Goal: Task Accomplishment & Management: Use online tool/utility

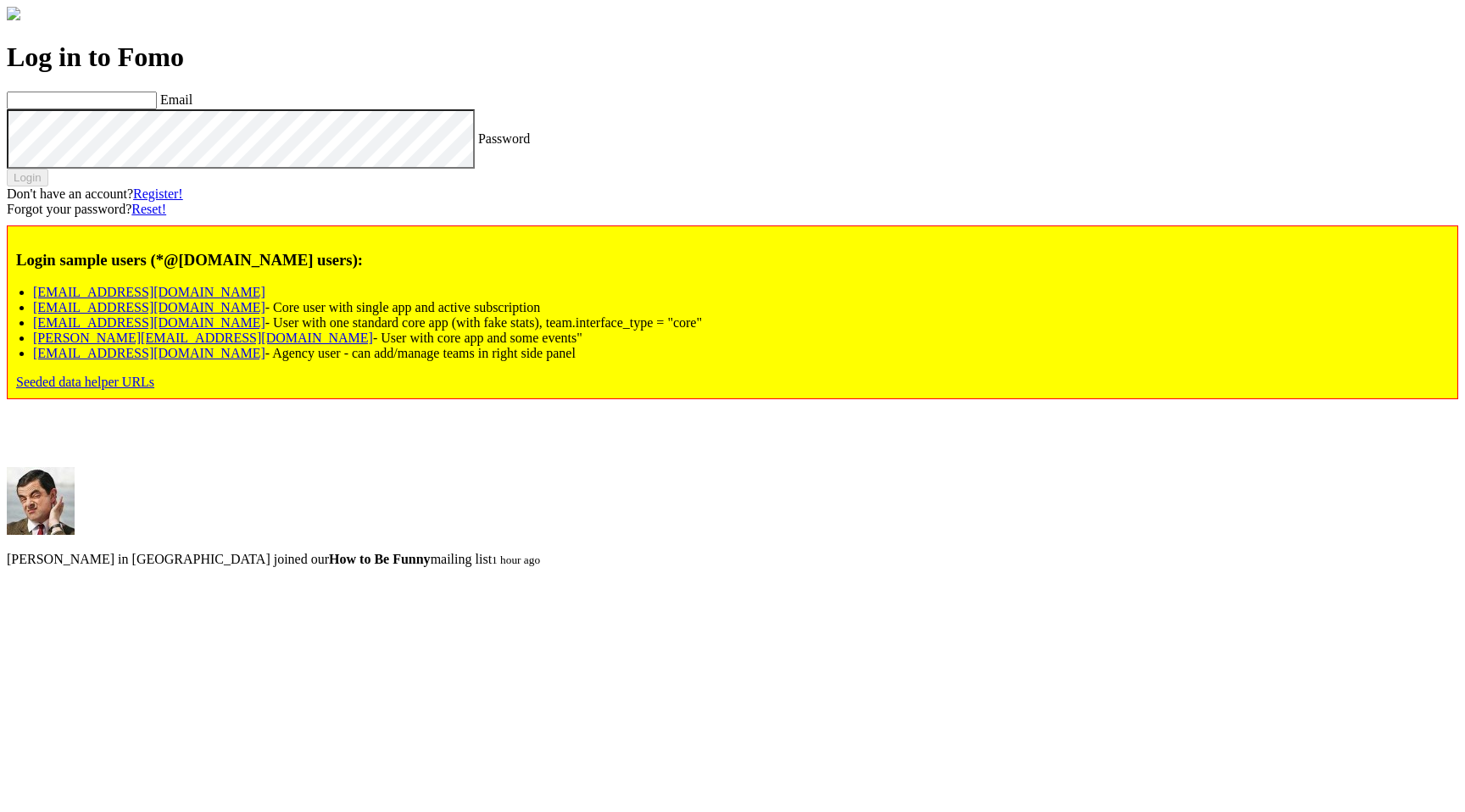
click at [226, 361] on link "[EMAIL_ADDRESS][DOMAIN_NAME]" at bounding box center [149, 353] width 232 height 14
type input "[EMAIL_ADDRESS][DOMAIN_NAME]"
click at [478, 145] on label "Password" at bounding box center [504, 137] width 52 height 14
click at [48, 186] on button "Login" at bounding box center [27, 177] width 41 height 17
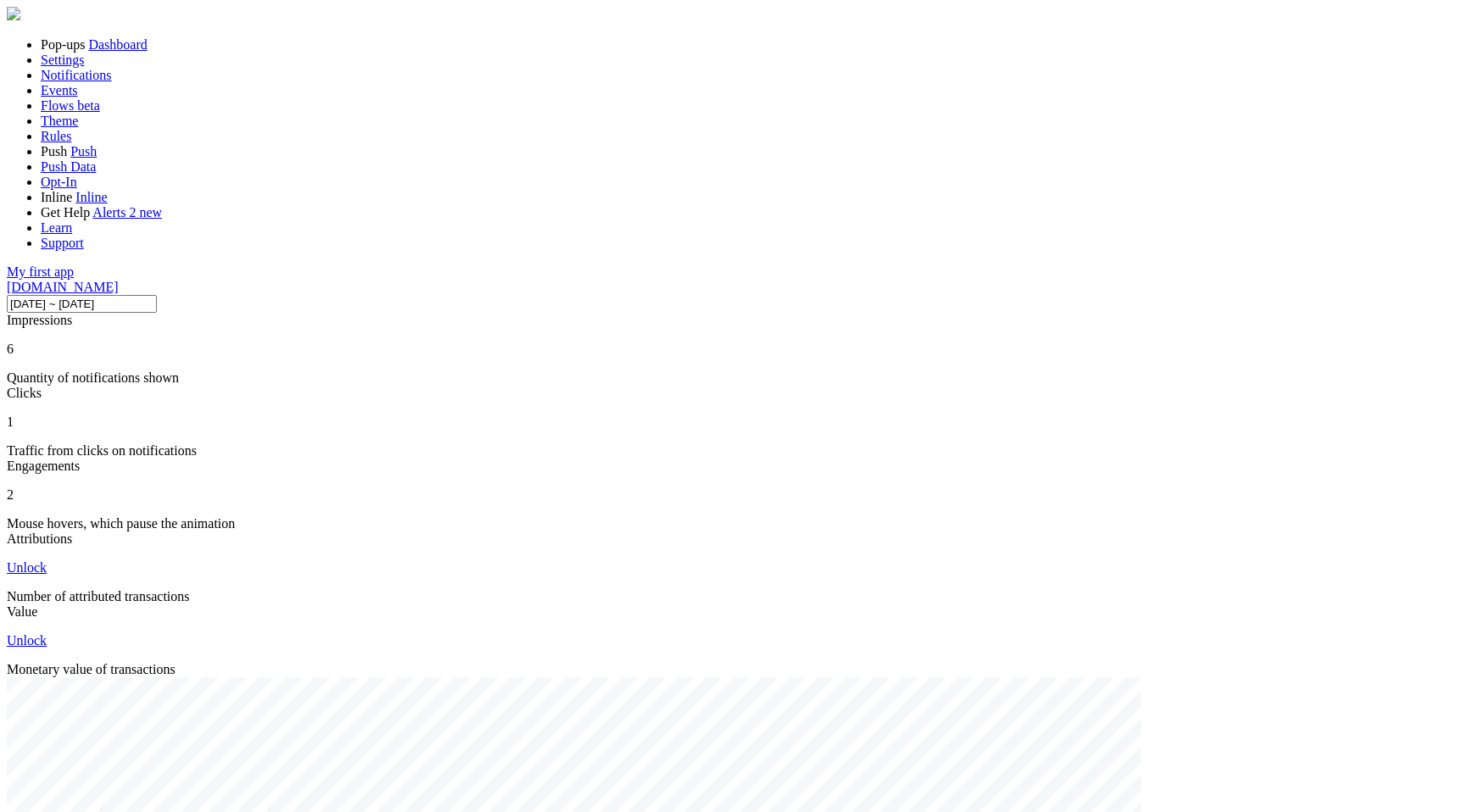
scroll to position [445, 1175]
click at [92, 82] on span "Notifications" at bounding box center [76, 74] width 71 height 14
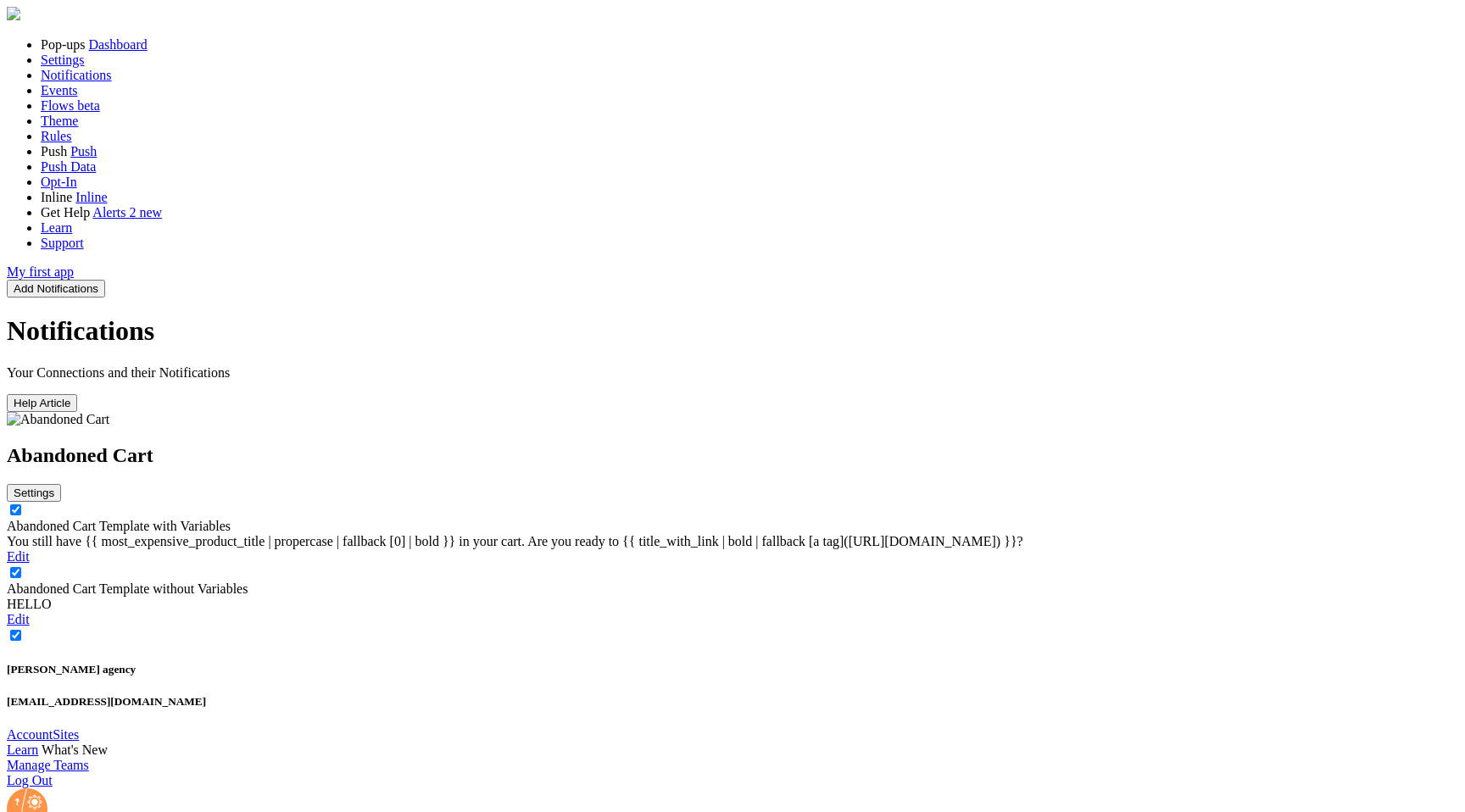
click at [231, 519] on link "Abandoned Cart Template with Variables" at bounding box center [119, 526] width 224 height 14
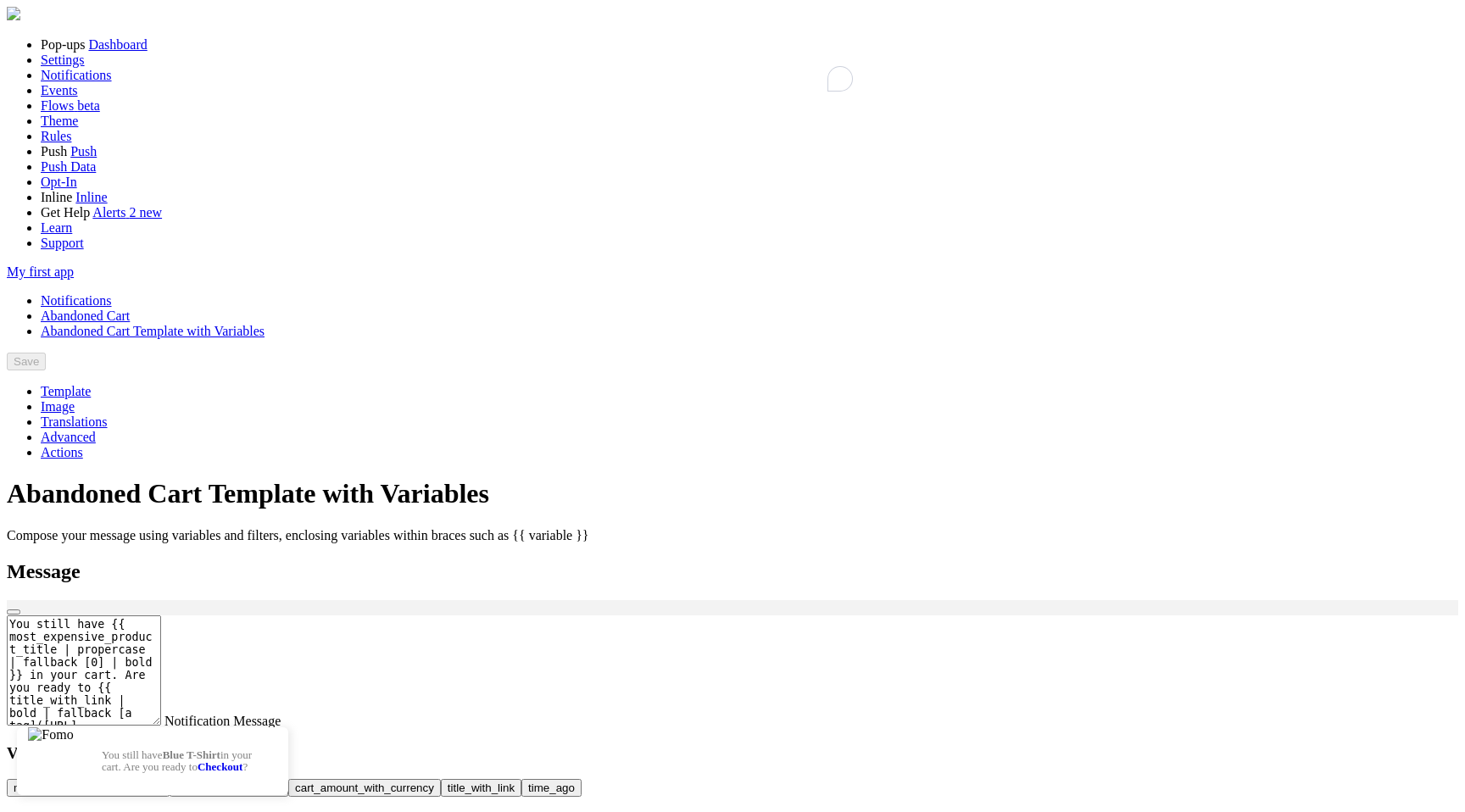
drag, startPoint x: 421, startPoint y: 472, endPoint x: 510, endPoint y: 473, distance: 89.0
click at [161, 615] on textarea "You still have {{ most_expensive_product_title | propercase | fallback [0] | bo…" at bounding box center [84, 670] width 154 height 110
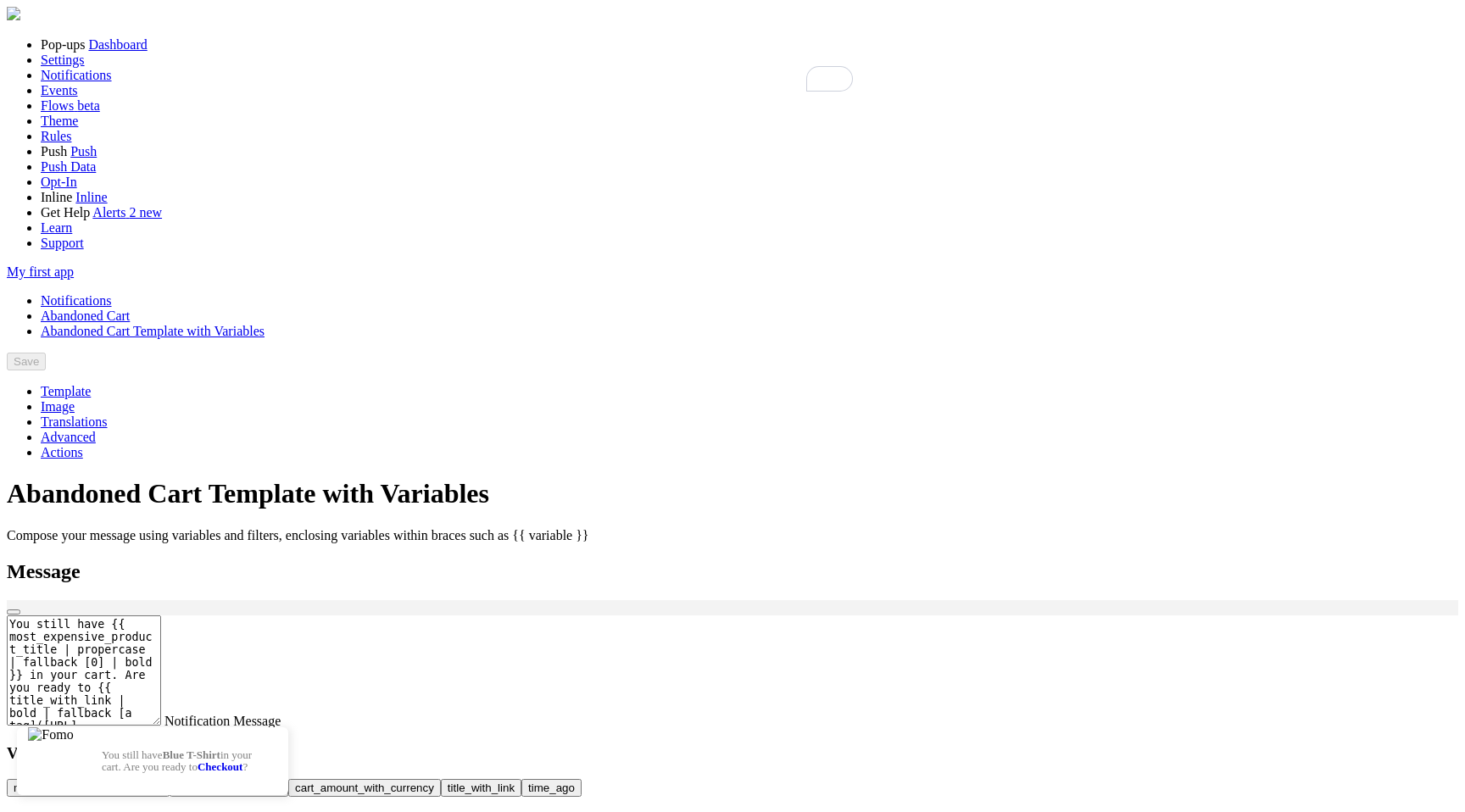
drag, startPoint x: 781, startPoint y: 467, endPoint x: 710, endPoint y: 468, distance: 71.0
click at [161, 615] on textarea "You still have {{ most_expensive_product_title | propercase | fallback [0] | bo…" at bounding box center [84, 670] width 154 height 110
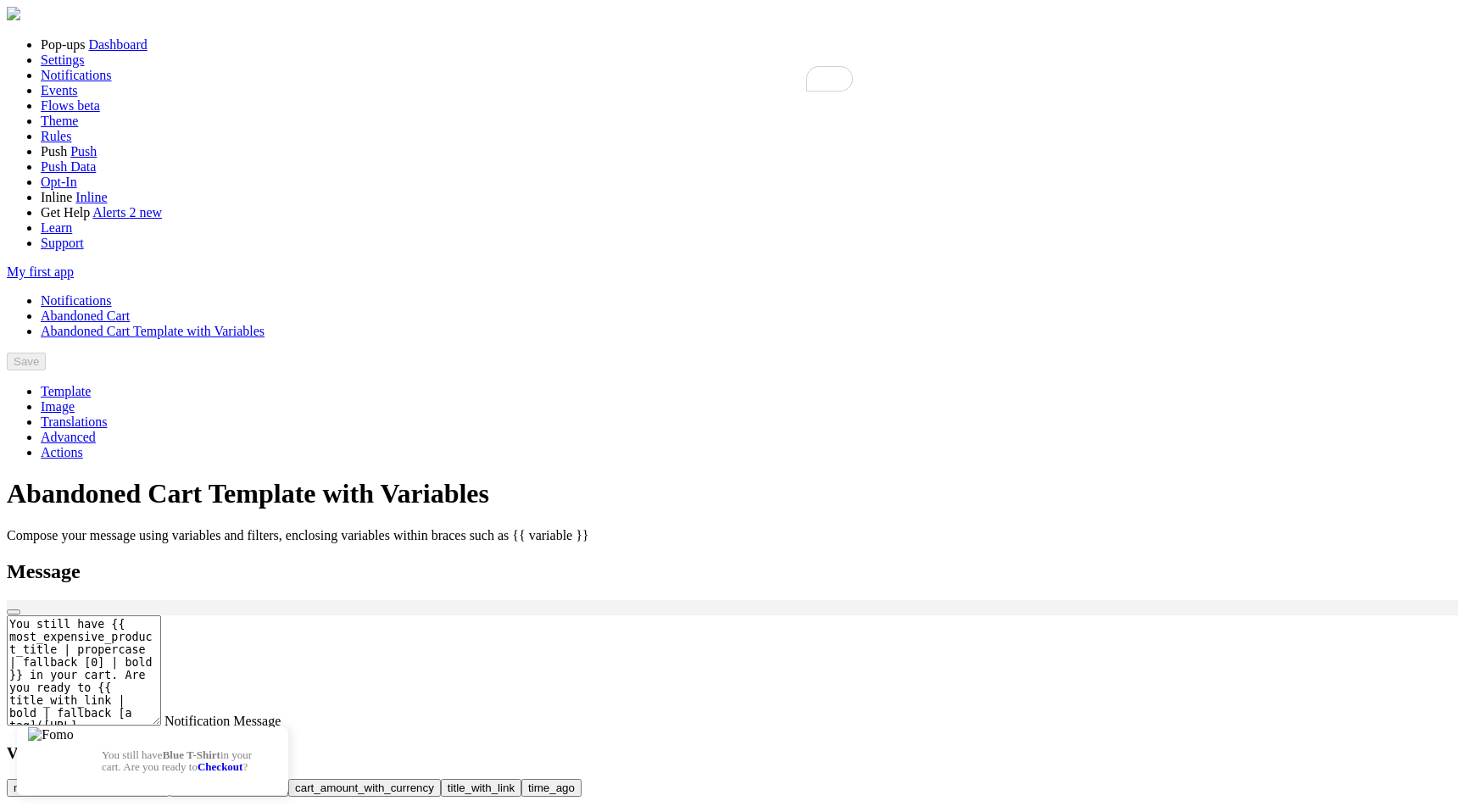
click at [161, 615] on textarea "You still have {{ most_expensive_product_title | propercase | fallback [0] | bo…" at bounding box center [84, 670] width 154 height 110
drag, startPoint x: 897, startPoint y: 339, endPoint x: 952, endPoint y: 339, distance: 55.0
click at [271, 749] on p "You still have Blue T-Shirt in your cart. Are you ready to Checkout ?" at bounding box center [186, 761] width 170 height 24
click at [112, 293] on link "Notifications" at bounding box center [76, 300] width 71 height 14
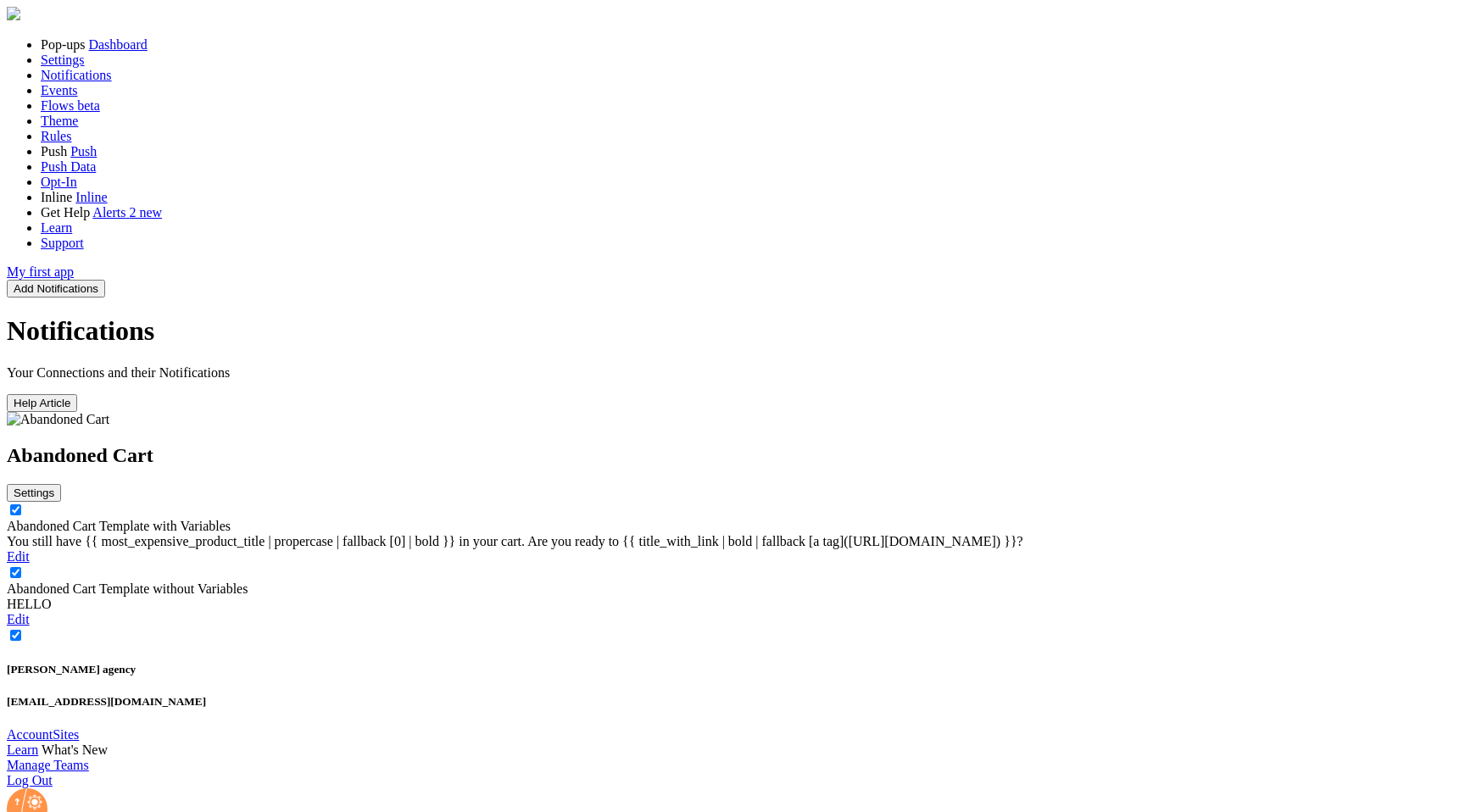
click at [105, 280] on button "Add Notifications" at bounding box center [56, 288] width 98 height 17
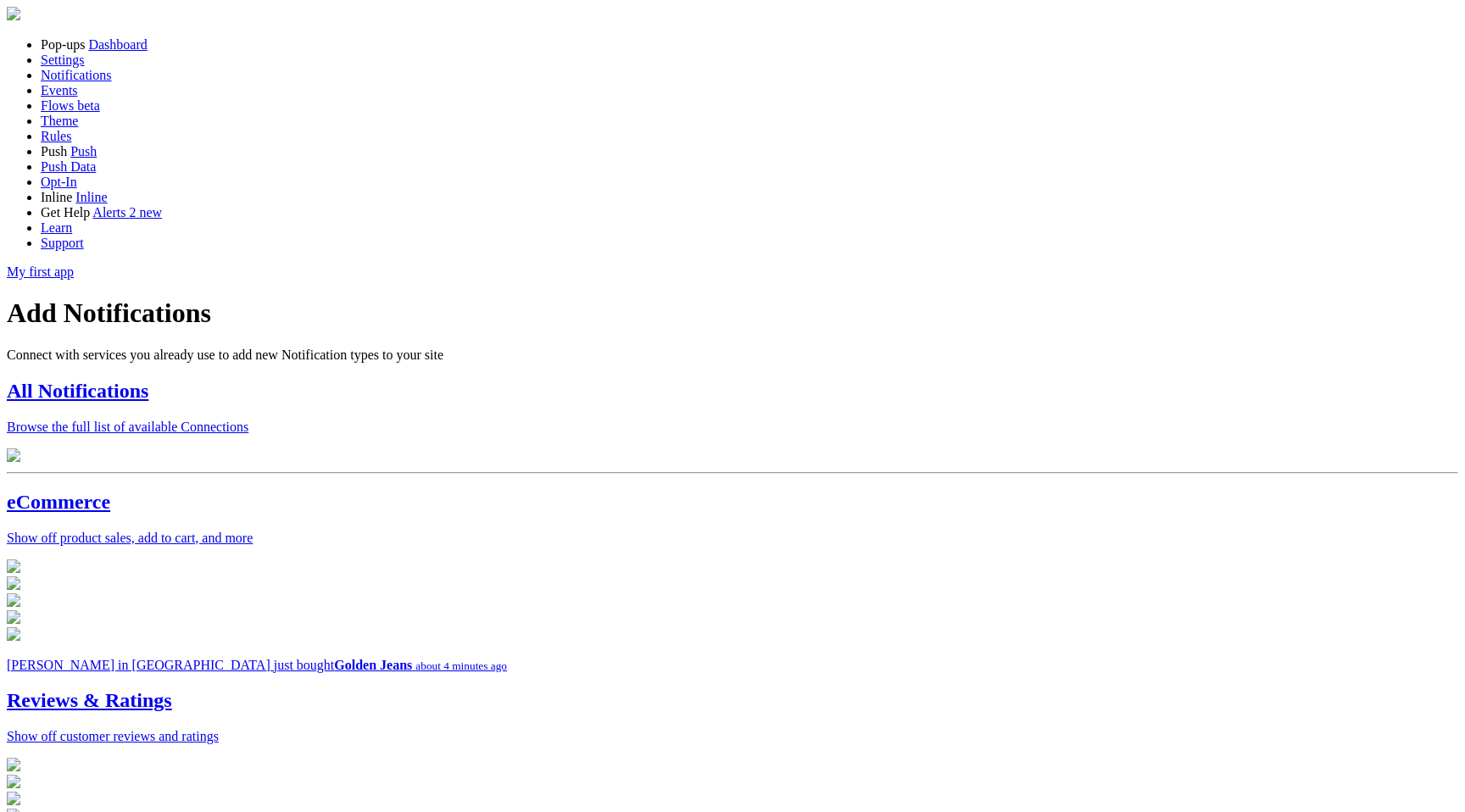
scroll to position [226, 0]
click at [557, 559] on p at bounding box center [732, 602] width 1451 height 85
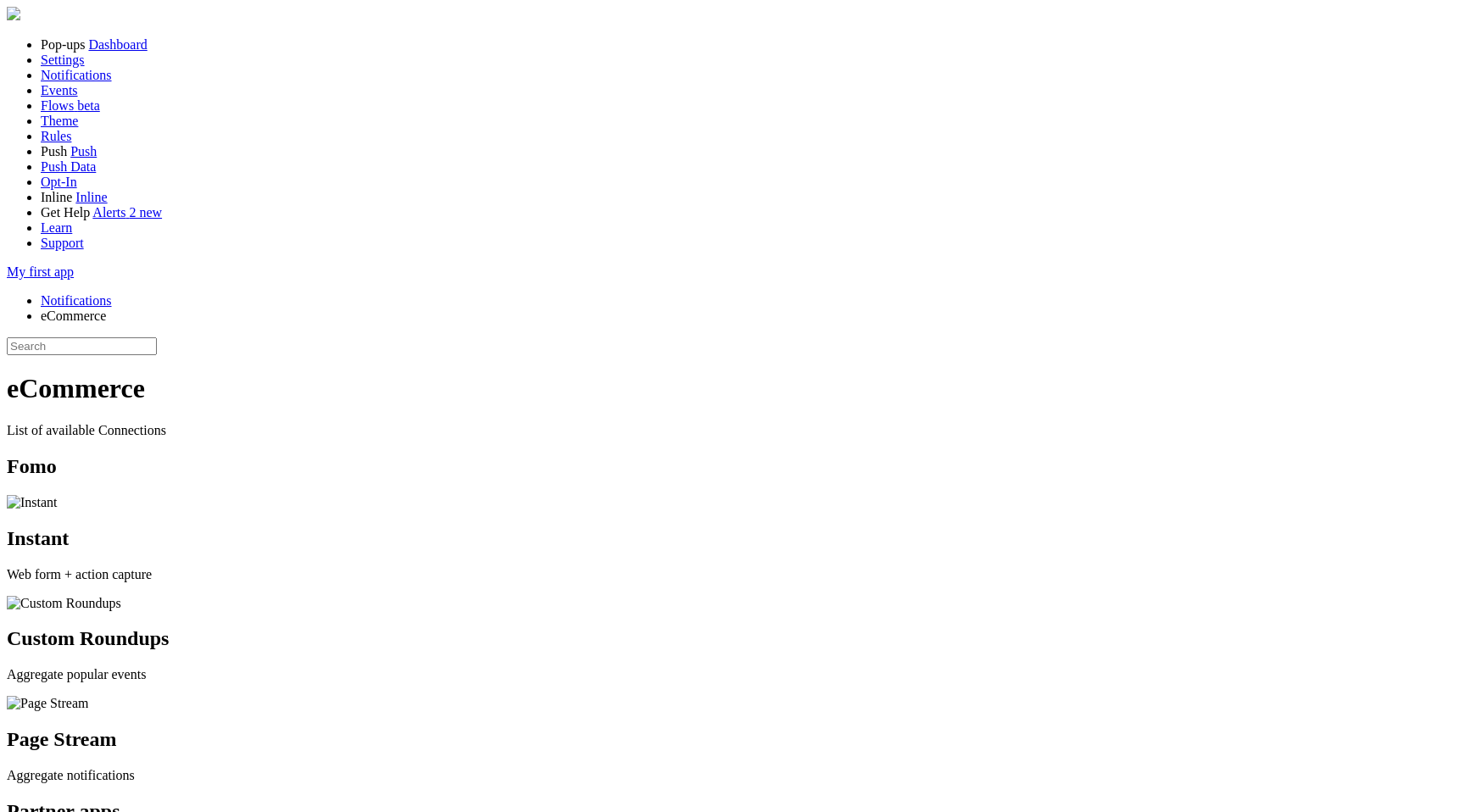
click at [687, 24] on div at bounding box center [732, 15] width 1451 height 17
click at [112, 293] on link "Notifications" at bounding box center [76, 300] width 71 height 14
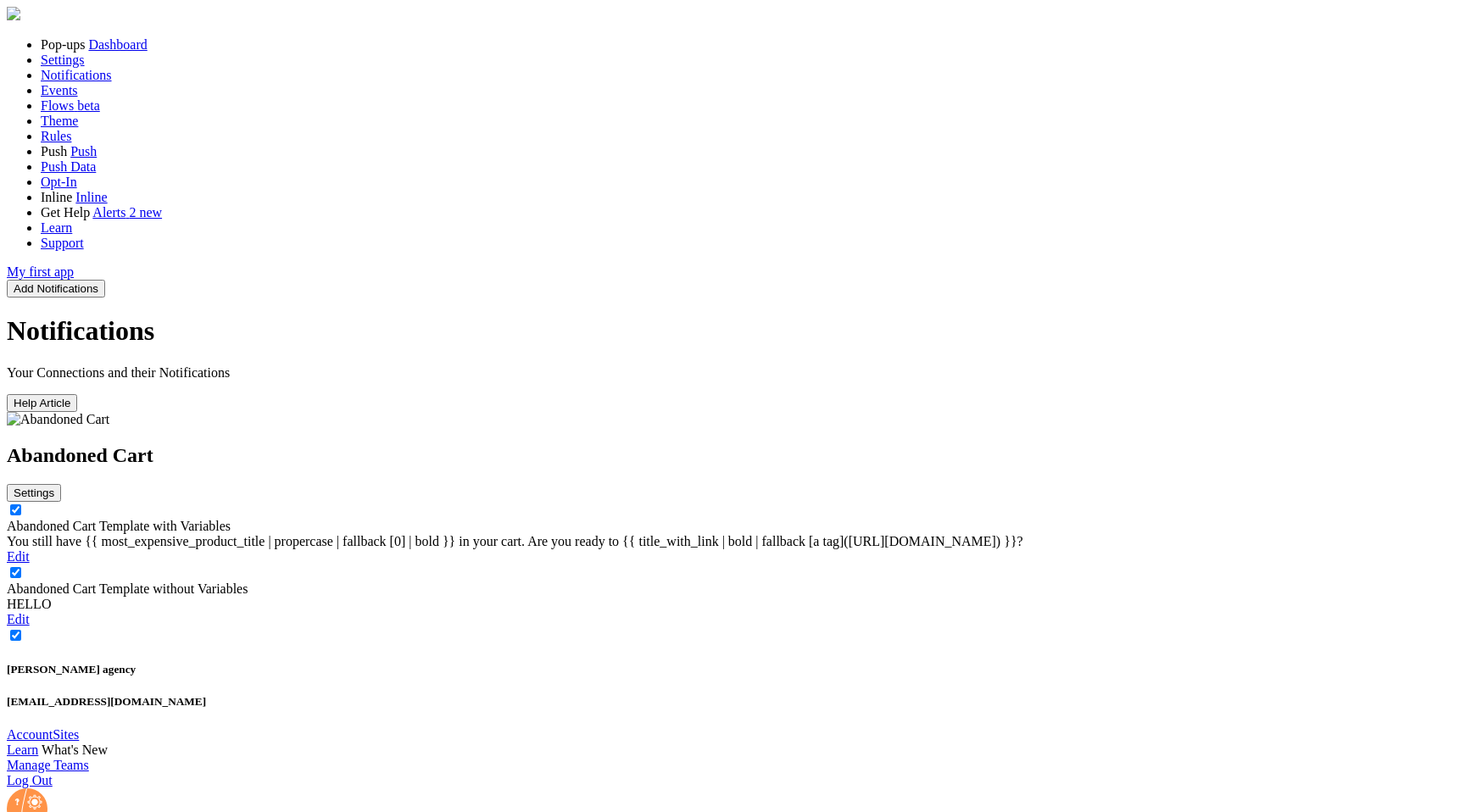
click at [105, 280] on button "Add Notifications" at bounding box center [56, 288] width 98 height 17
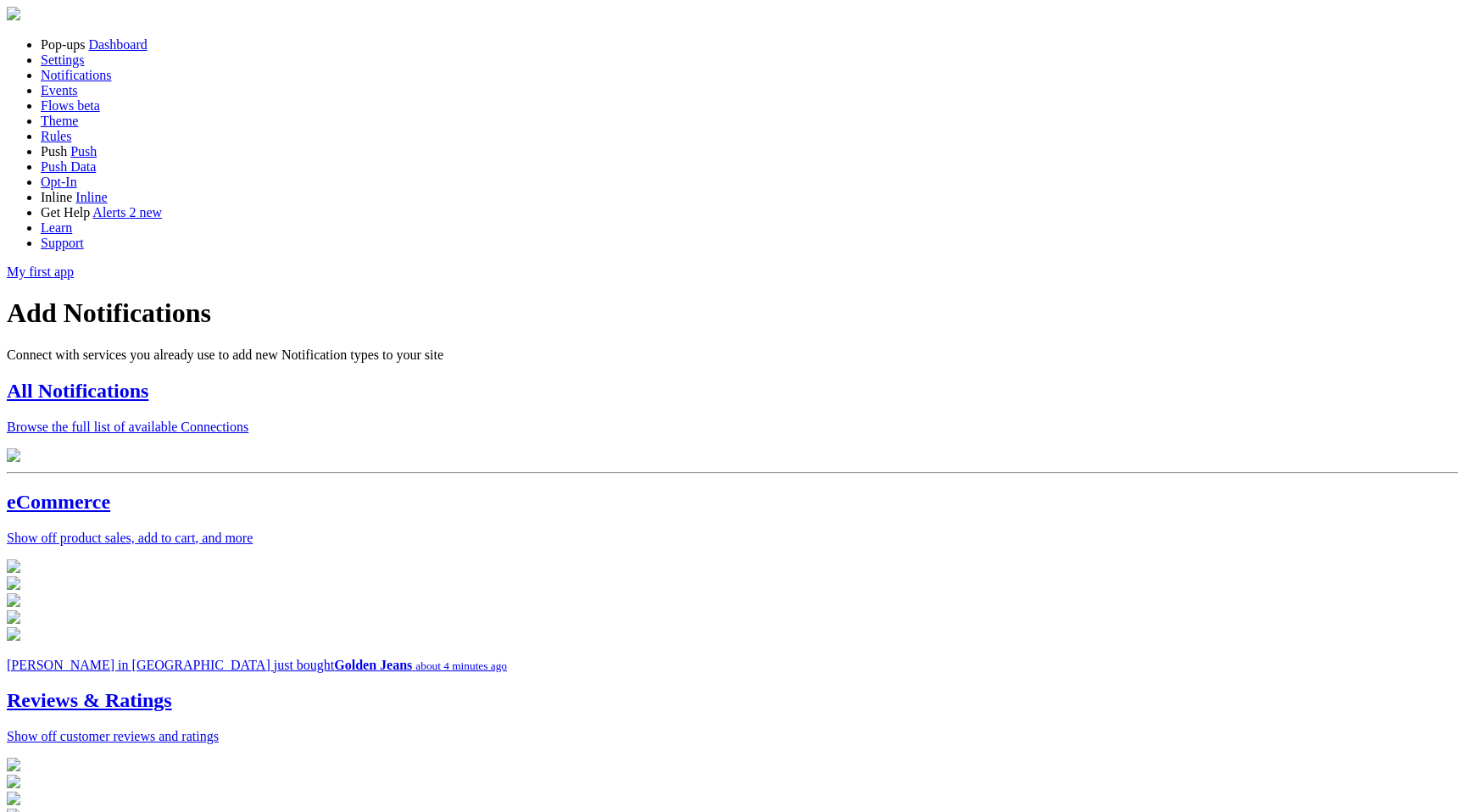
scroll to position [137, 0]
click at [475, 491] on h2 "eCommerce" at bounding box center [732, 502] width 1451 height 23
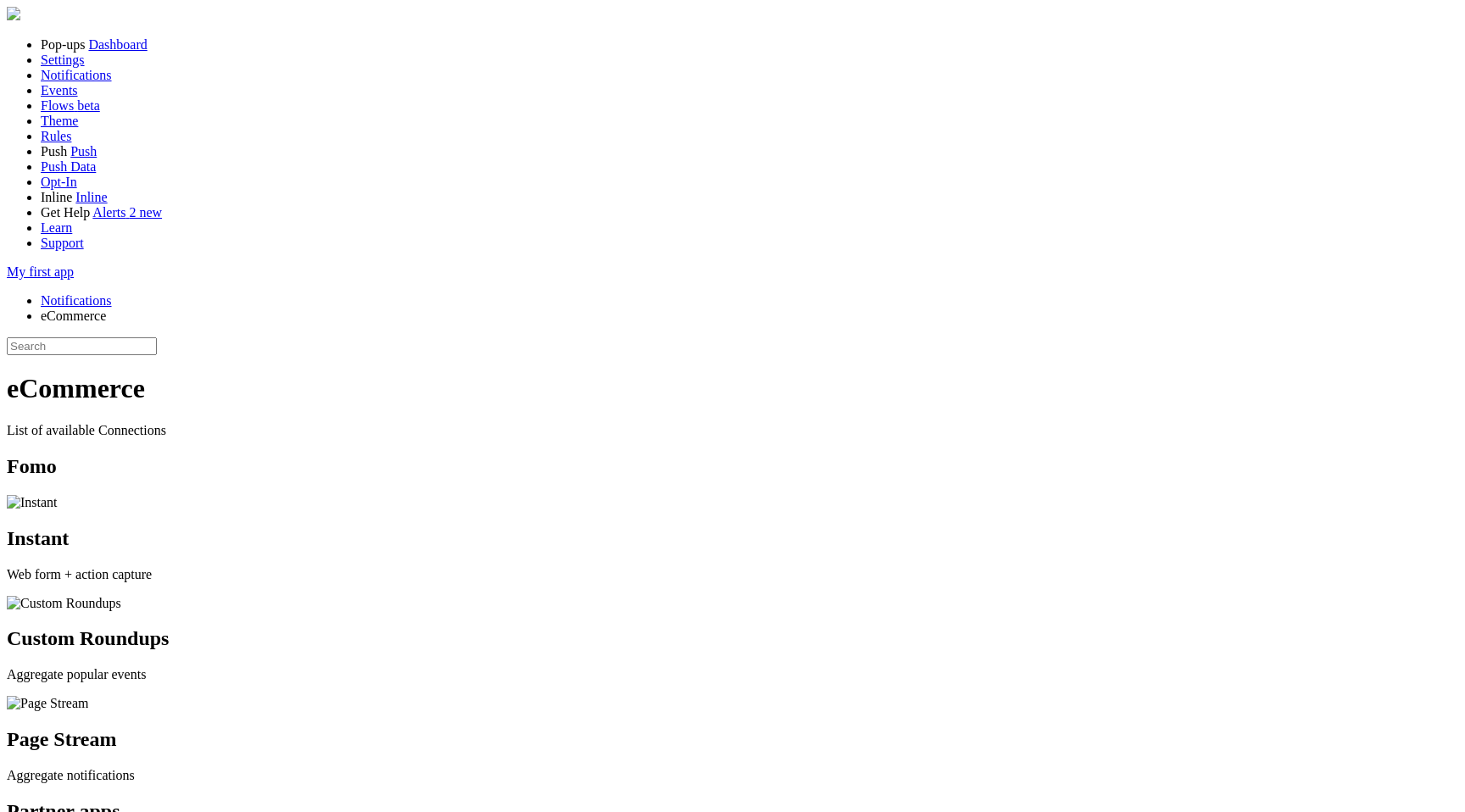
scroll to position [14, 0]
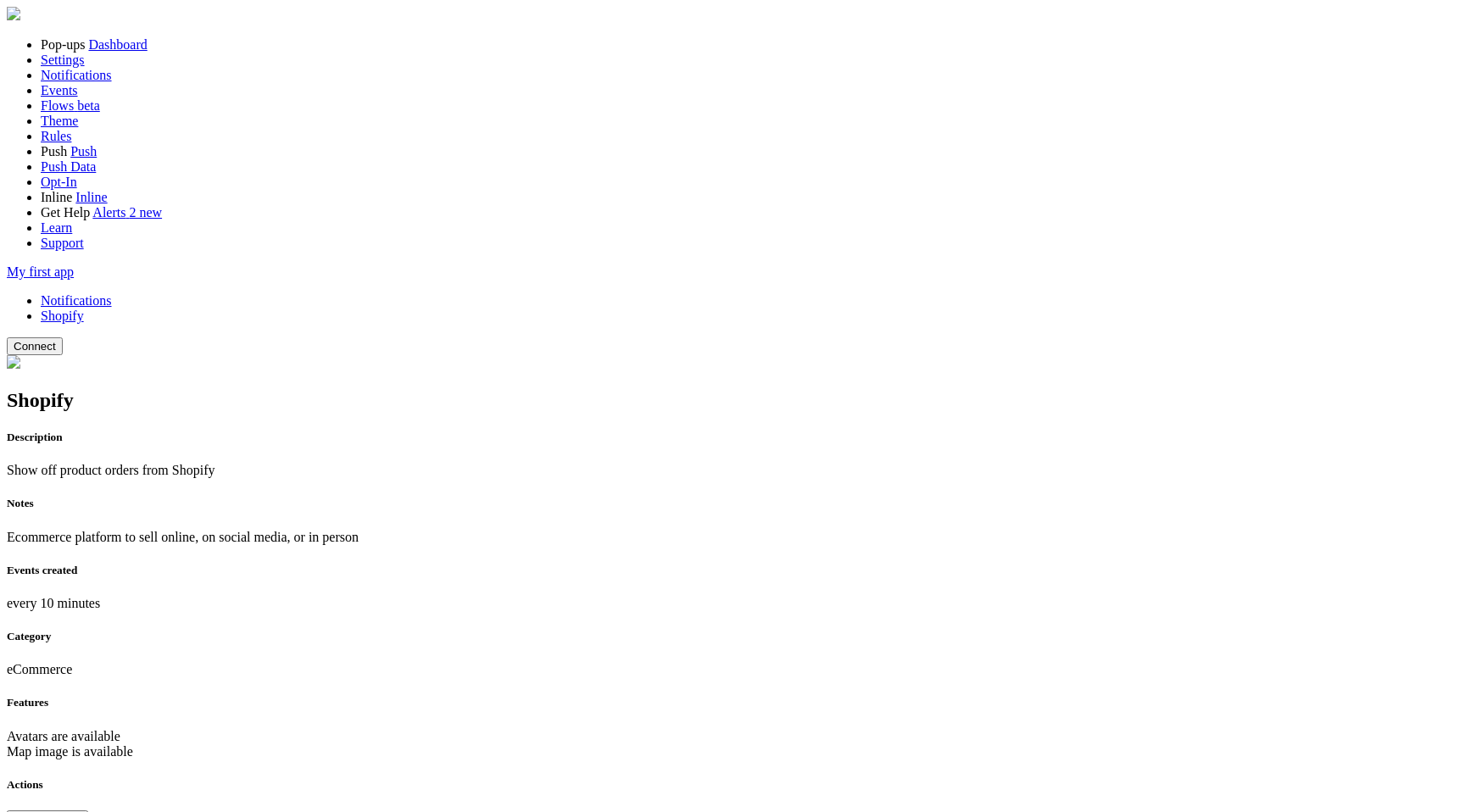
drag, startPoint x: 949, startPoint y: 218, endPoint x: 886, endPoint y: 181, distance: 73.1
click at [112, 293] on link "Notifications" at bounding box center [76, 300] width 71 height 14
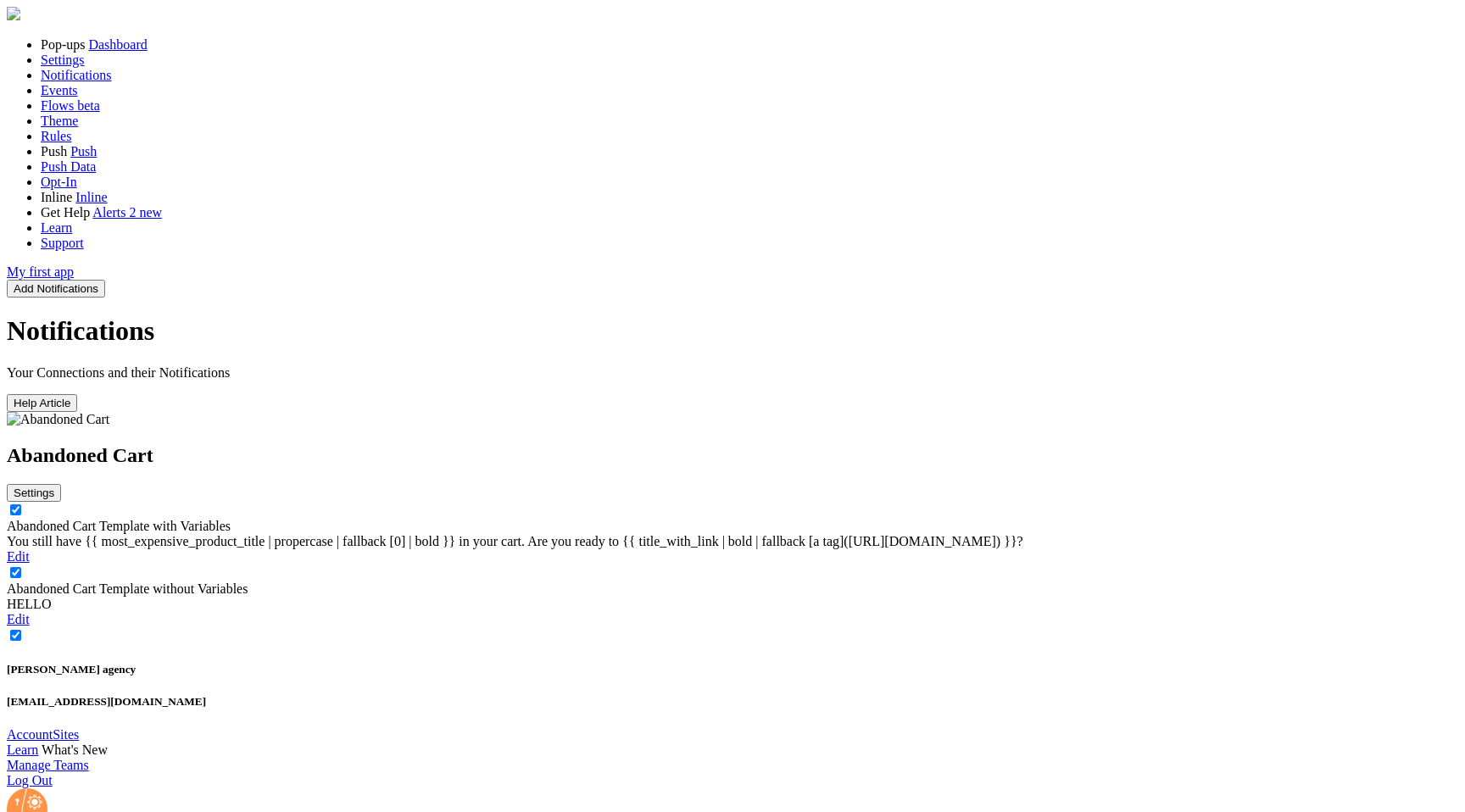
click at [105, 280] on button "Add Notifications" at bounding box center [56, 288] width 98 height 17
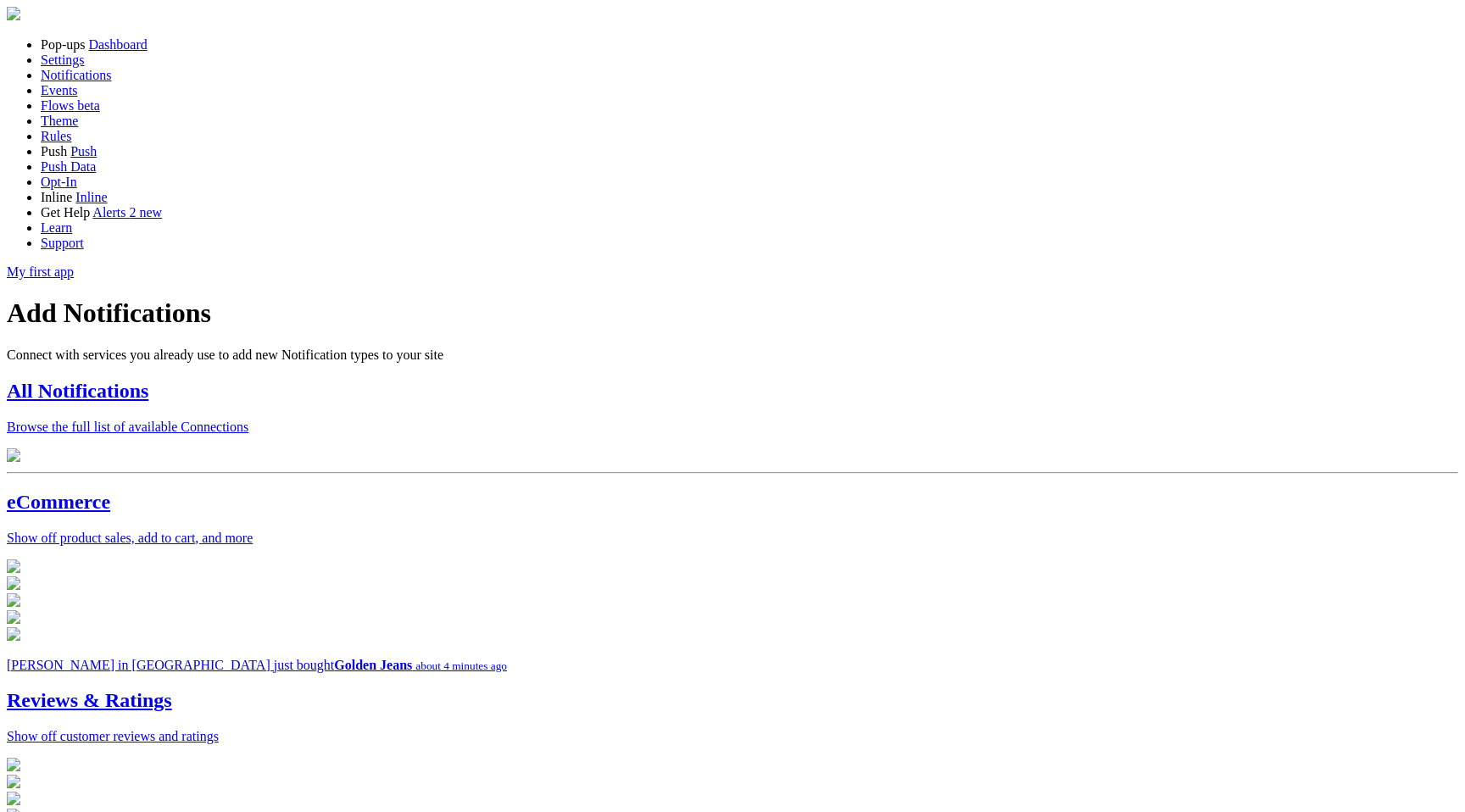
click at [458, 380] on h2 "All Notifications" at bounding box center [732, 392] width 1451 height 23
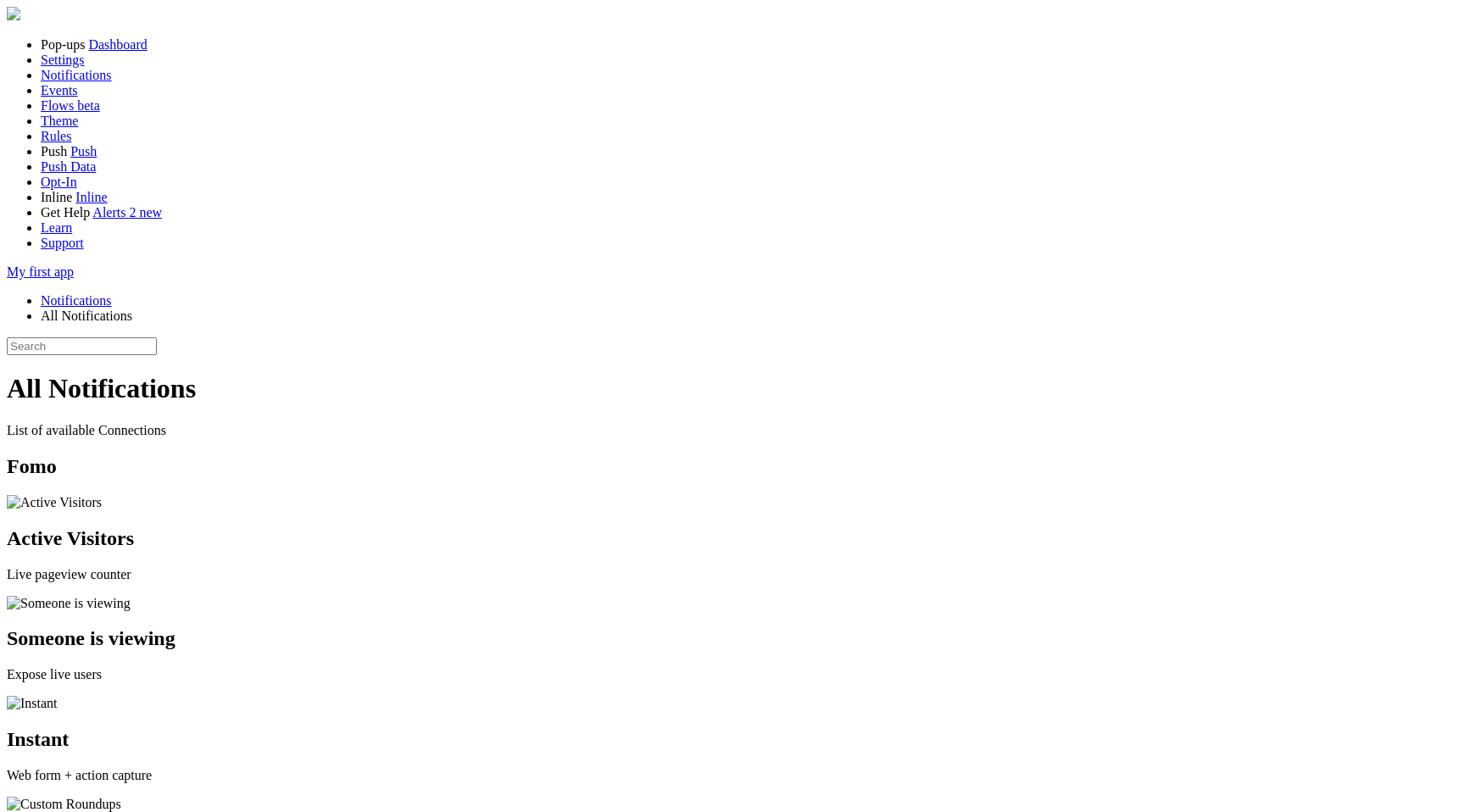
click at [112, 293] on link "Notifications" at bounding box center [76, 300] width 71 height 14
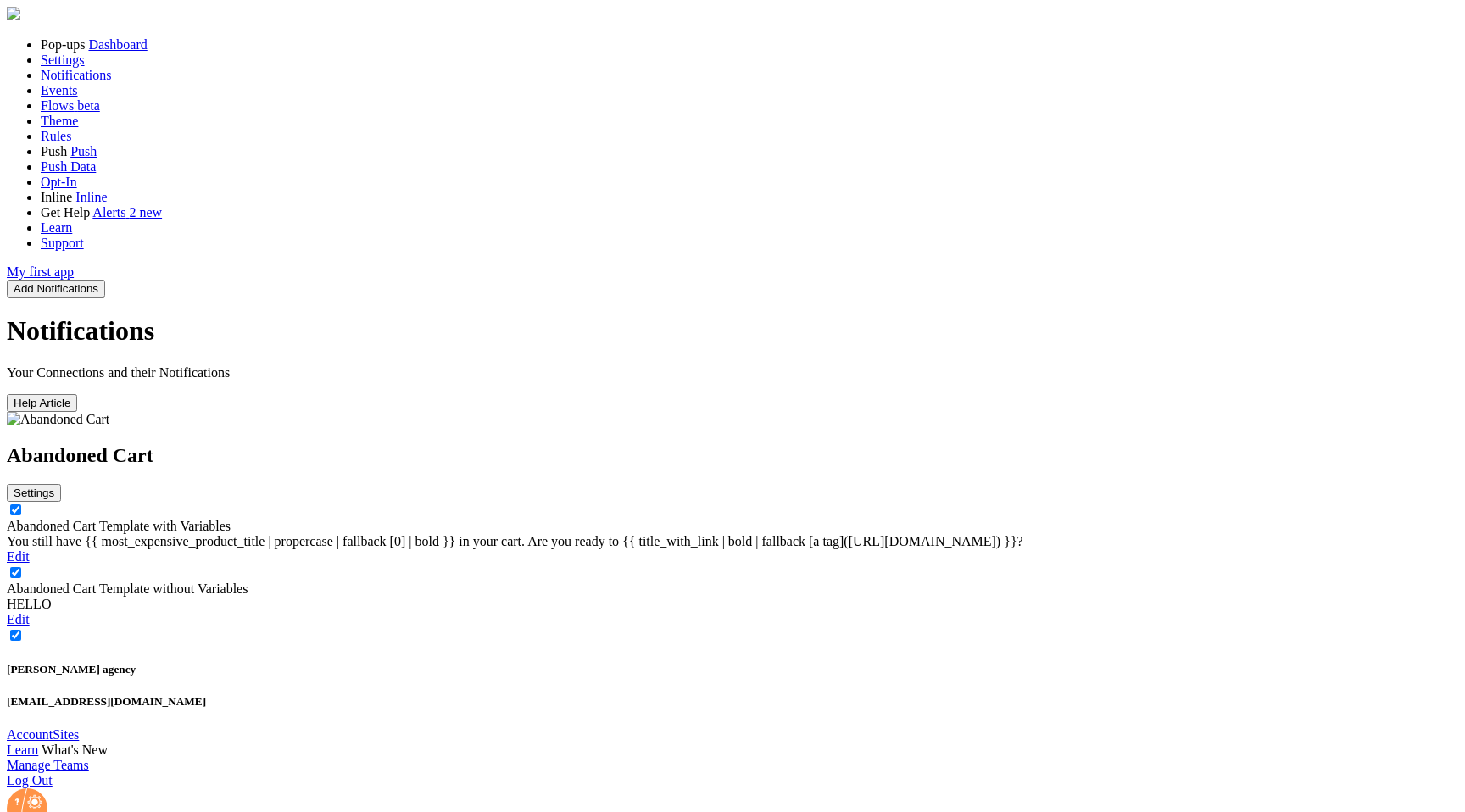
click at [105, 280] on button "Add Notifications" at bounding box center [56, 288] width 98 height 17
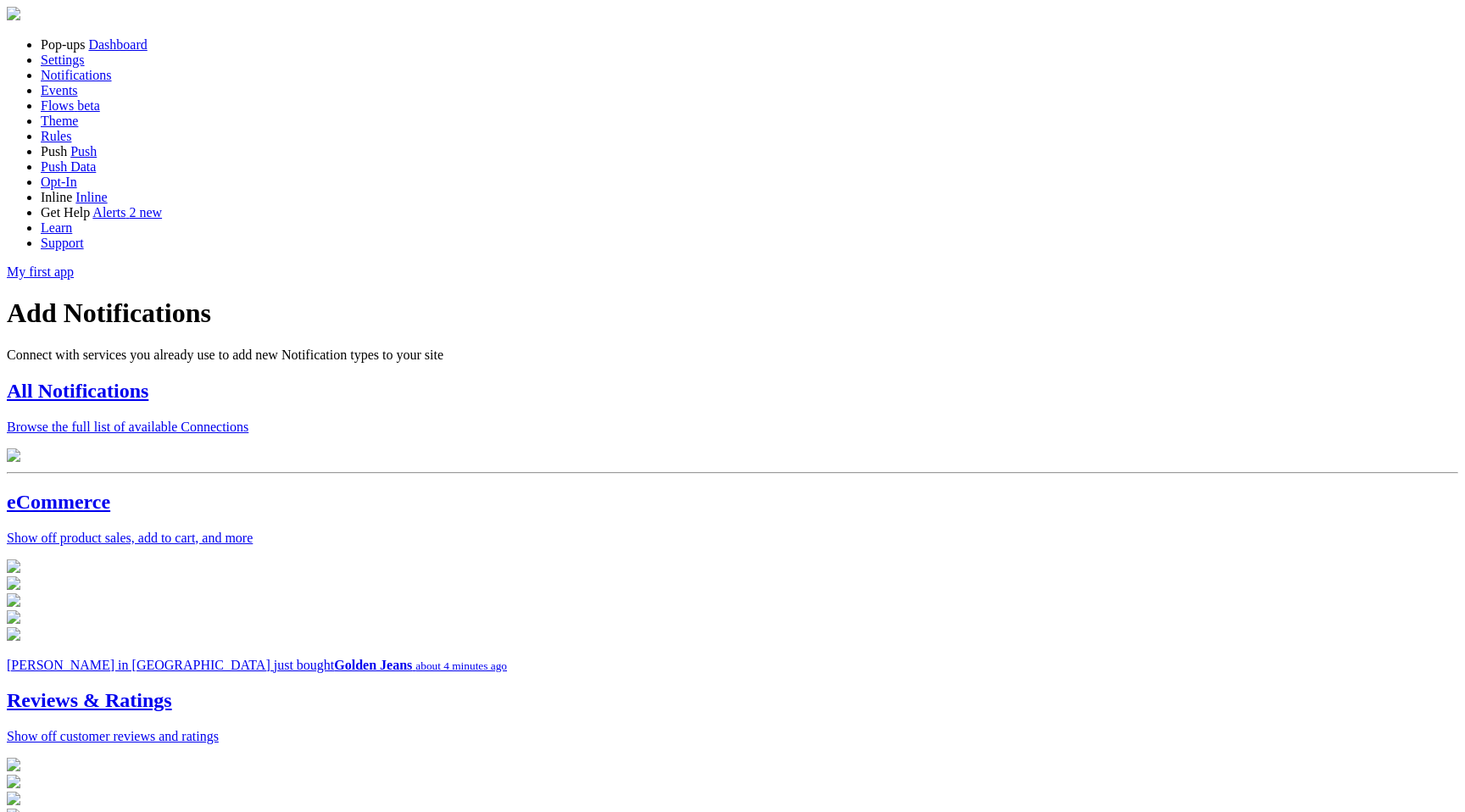
click at [395, 510] on h2 "eCommerce" at bounding box center [732, 502] width 1451 height 23
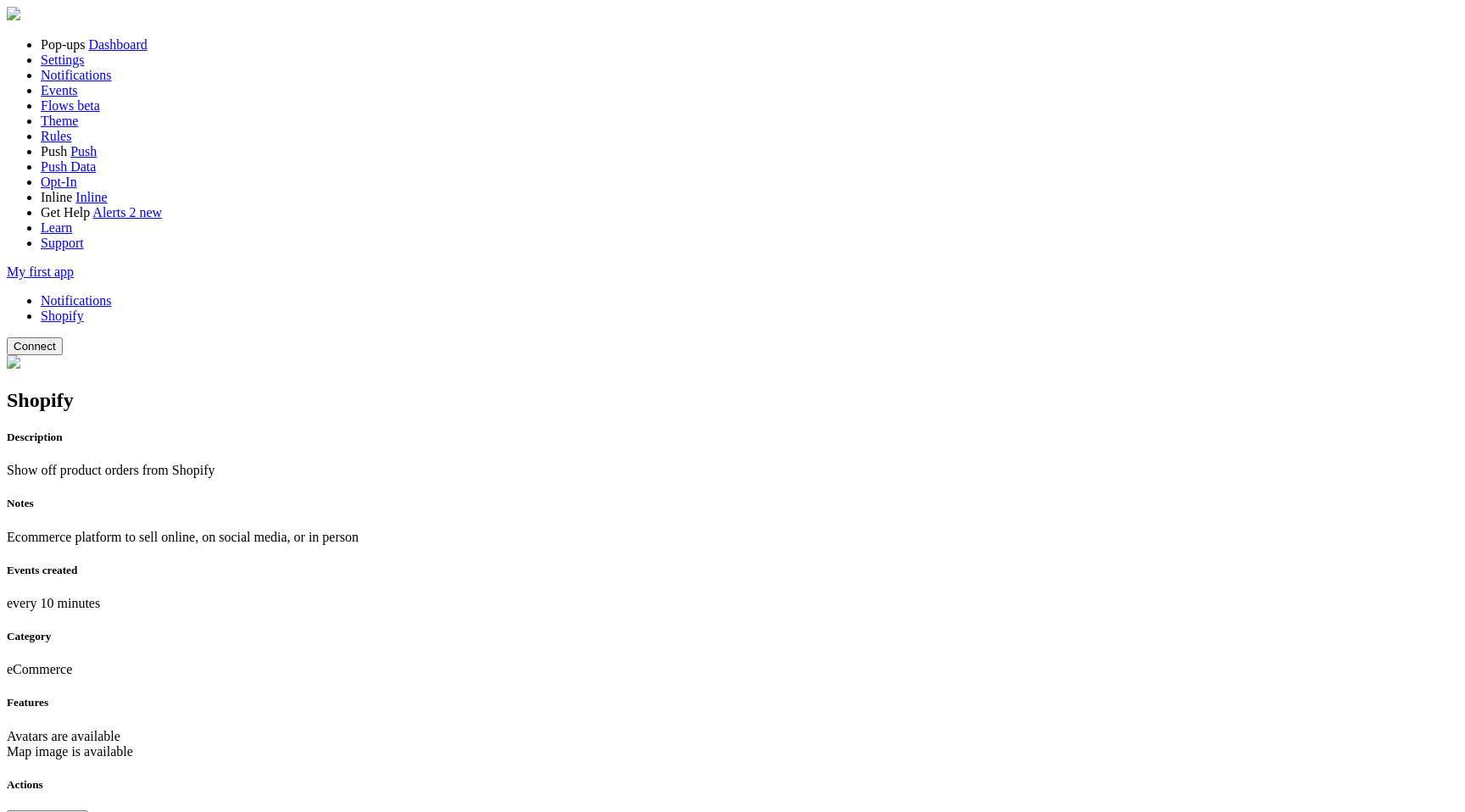
drag, startPoint x: 795, startPoint y: 163, endPoint x: 1075, endPoint y: 232, distance: 288.4
click at [63, 338] on button "Connect" at bounding box center [35, 346] width 56 height 17
click at [112, 293] on link "Notifications" at bounding box center [76, 300] width 71 height 14
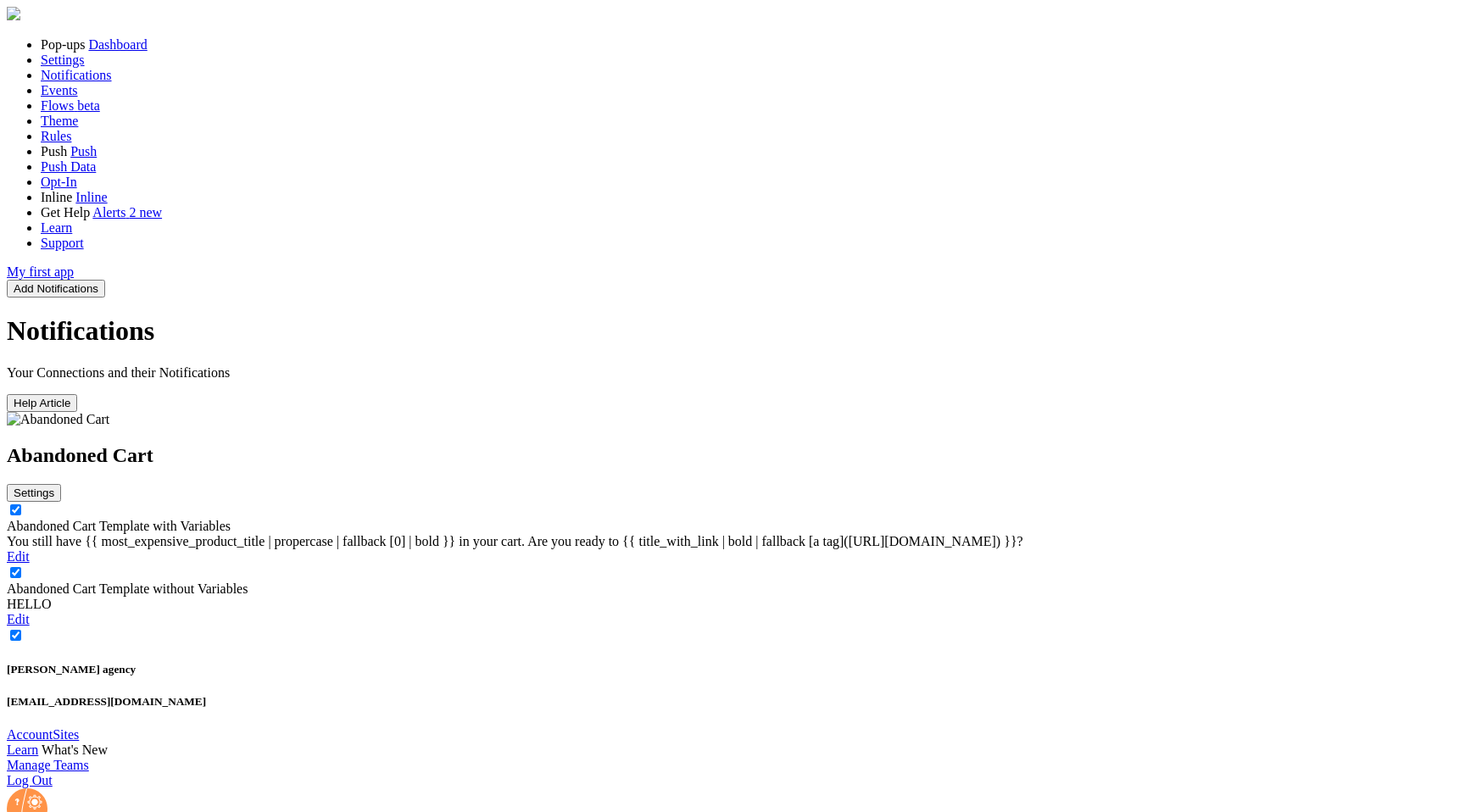
click at [99, 82] on span "Notifications" at bounding box center [76, 74] width 71 height 14
click at [105, 280] on button "Add Notifications" at bounding box center [56, 288] width 98 height 17
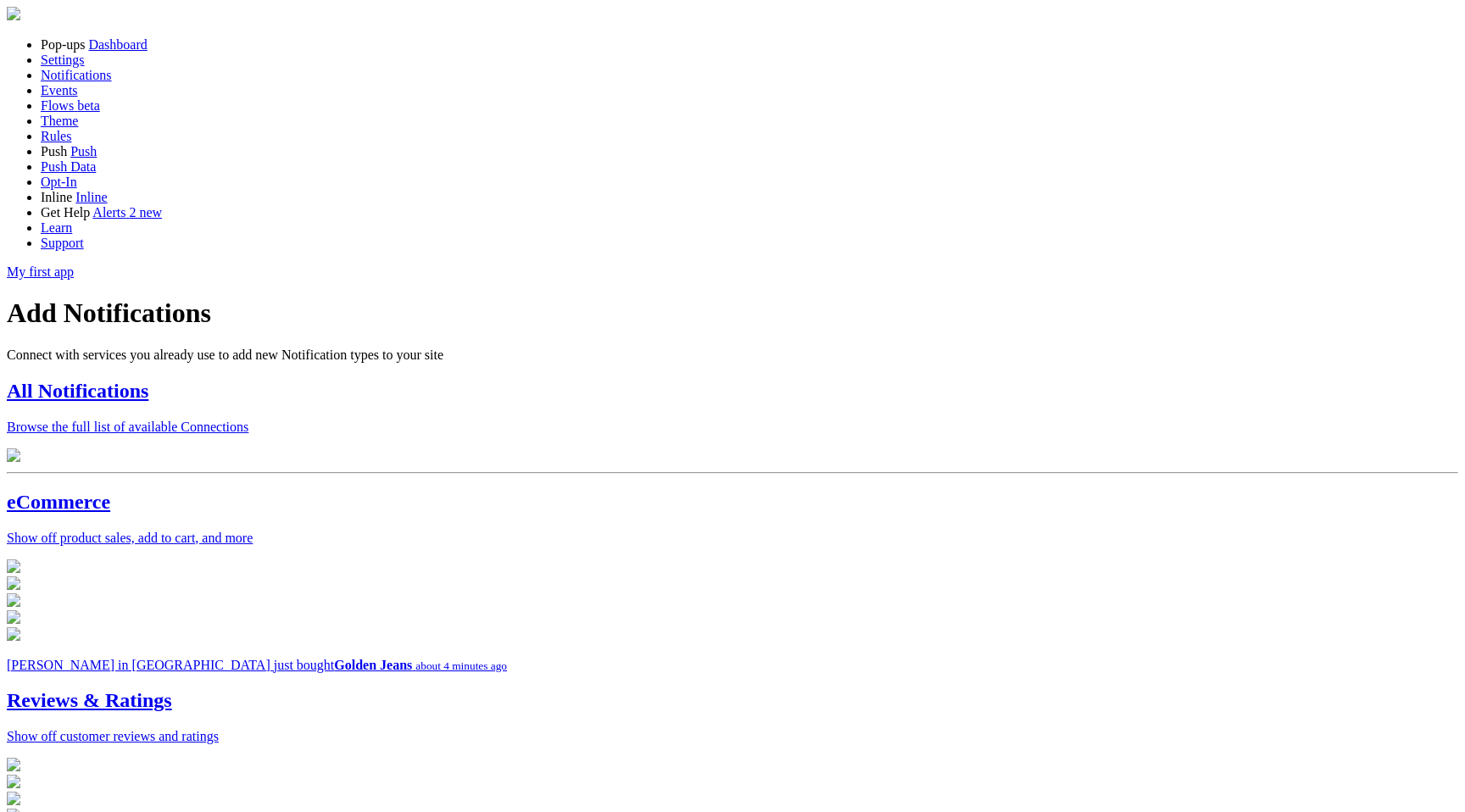
click at [543, 380] on div "All Notifications Browse the full list of available Connections" at bounding box center [732, 407] width 1451 height 55
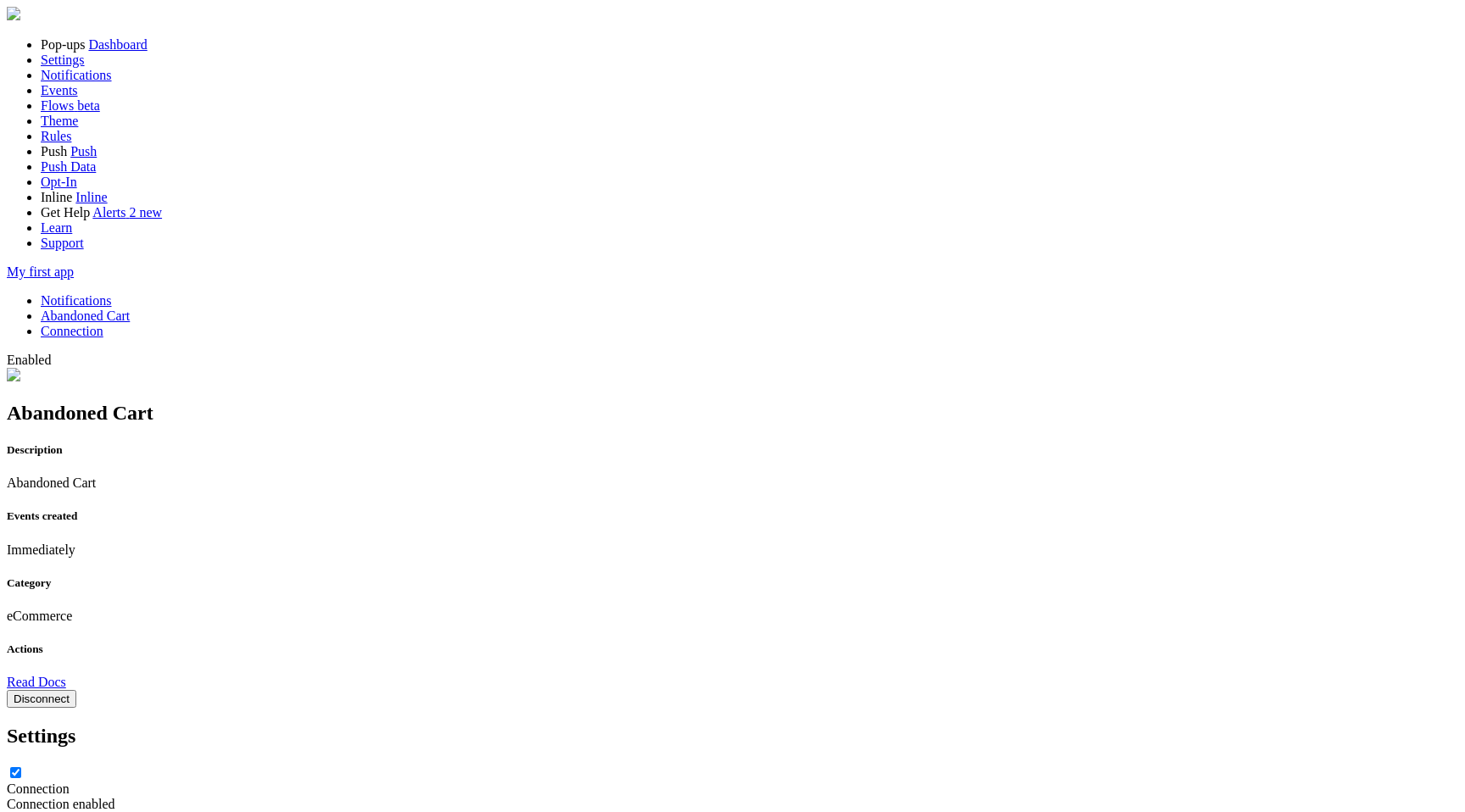
click at [112, 293] on link "Notifications" at bounding box center [76, 300] width 71 height 14
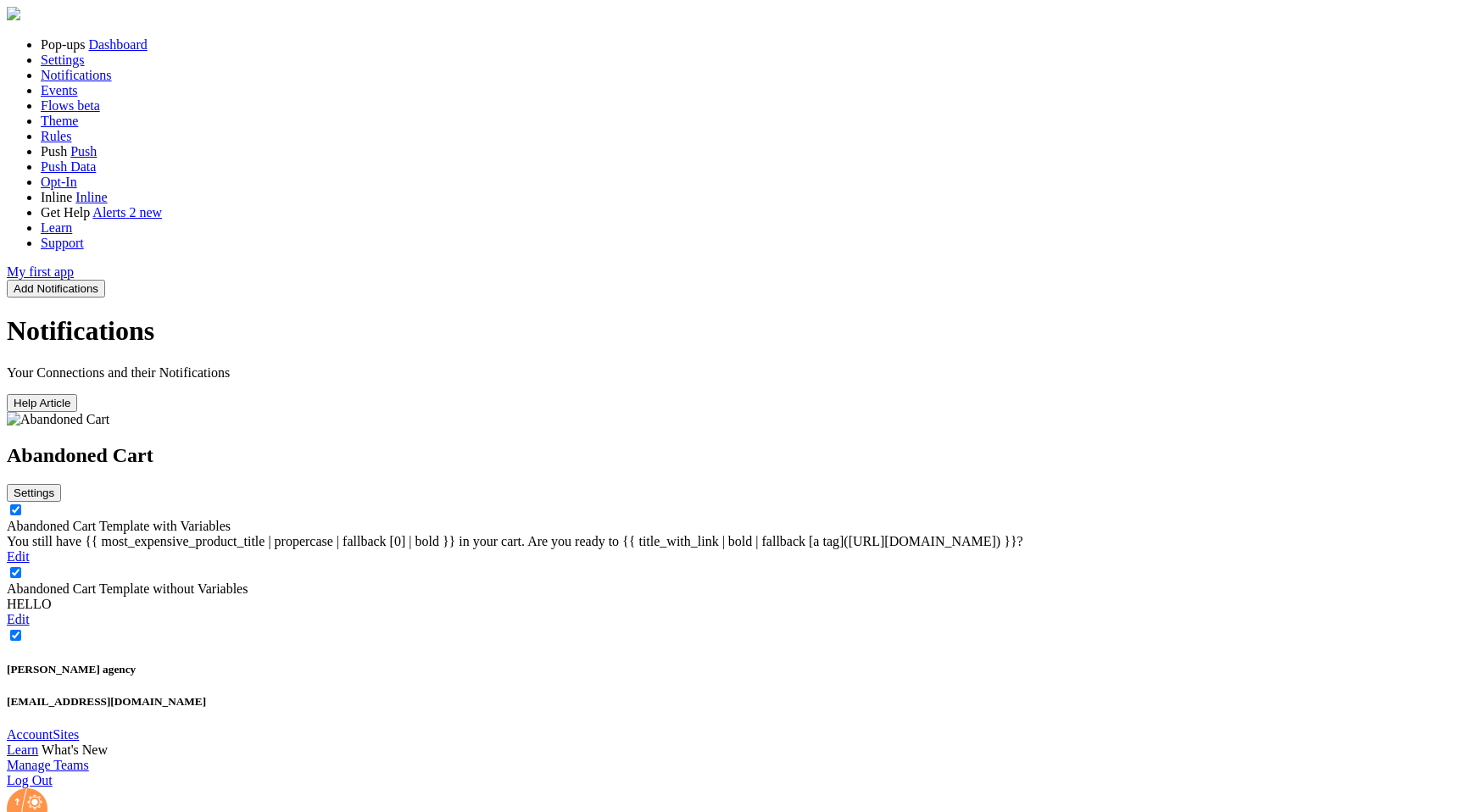
click at [421, 534] on div "You still have {{ most_expensive_product_title | propercase | fallback [0] | bo…" at bounding box center [732, 542] width 1451 height 15
